Goal: Browse casually

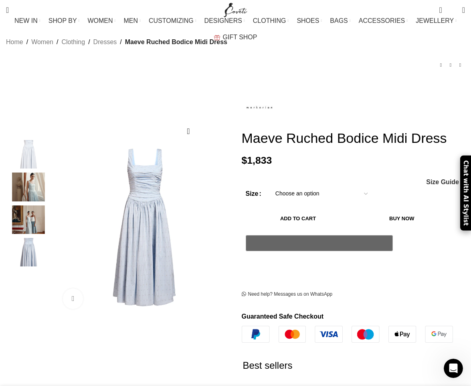
scroll to position [120, 0]
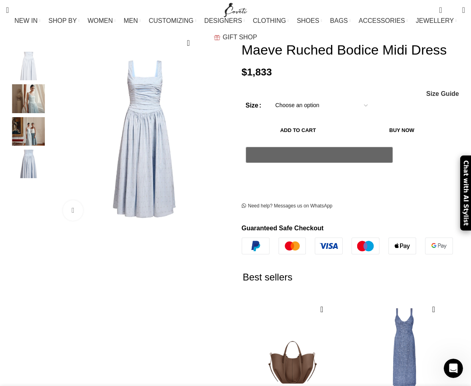
click at [25, 156] on img "4 / 4" at bounding box center [28, 164] width 49 height 28
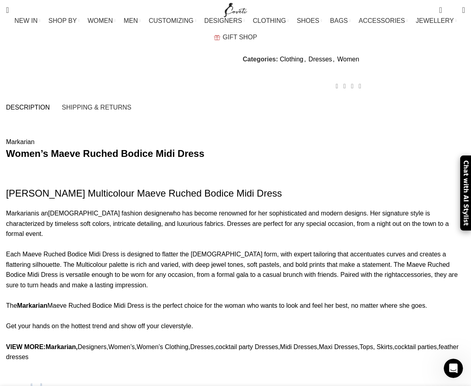
scroll to position [641, 0]
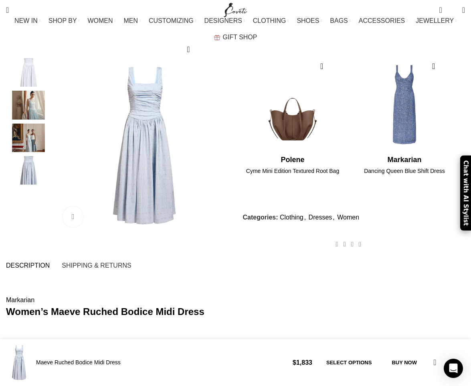
scroll to position [401, 0]
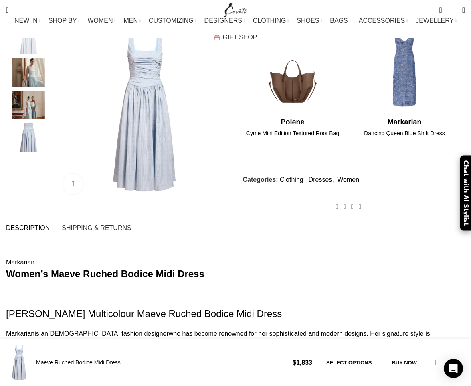
click at [33, 64] on img "2 / 4" at bounding box center [28, 72] width 49 height 28
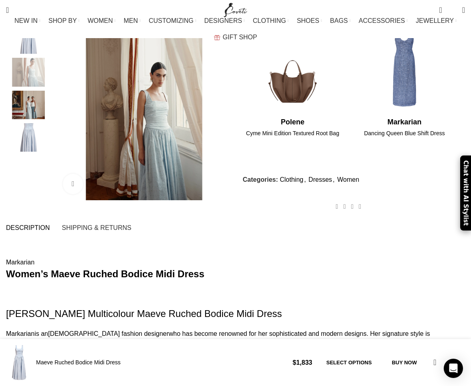
click at [34, 119] on img "3 / 4" at bounding box center [28, 105] width 49 height 28
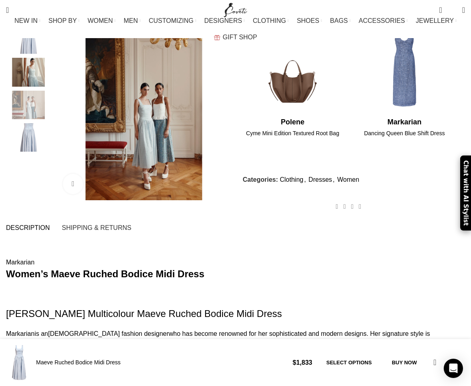
click at [28, 139] on img "4 / 4" at bounding box center [28, 137] width 49 height 28
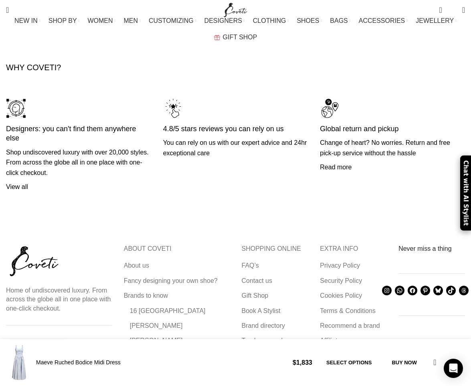
scroll to position [1964, 0]
